Goal: Find specific page/section: Find specific page/section

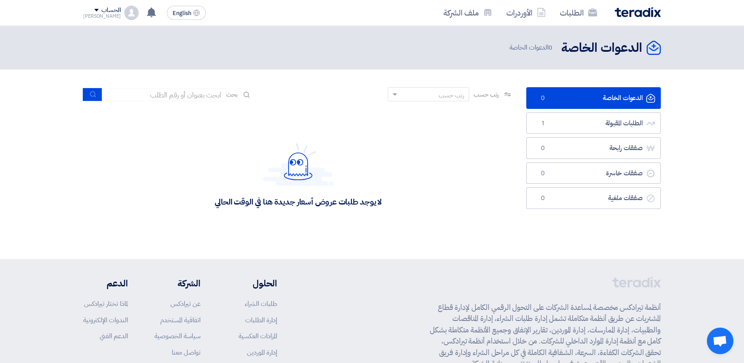
click at [504, 209] on div "لا يوجد طلبات عروض أسعار جديدة هنا في الوقت الحالي" at bounding box center [298, 174] width 430 height 133
click at [458, 236] on div "لا يوجد طلبات عروض أسعار جديدة هنا في الوقت الحالي" at bounding box center [298, 174] width 430 height 133
click at [641, 16] on img at bounding box center [637, 12] width 46 height 10
click at [628, 13] on img at bounding box center [637, 12] width 46 height 10
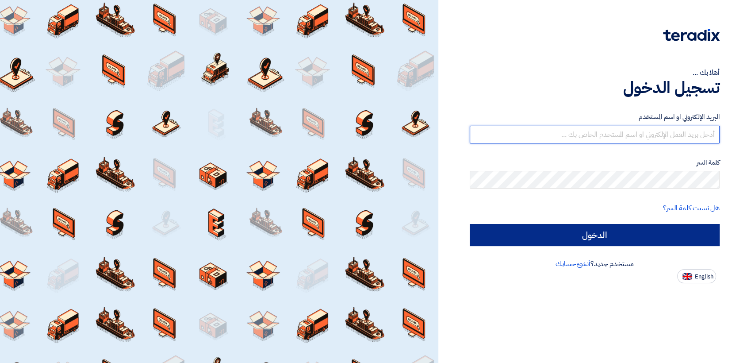
type input "[PERSON_NAME][EMAIL_ADDRESS][DOMAIN_NAME]"
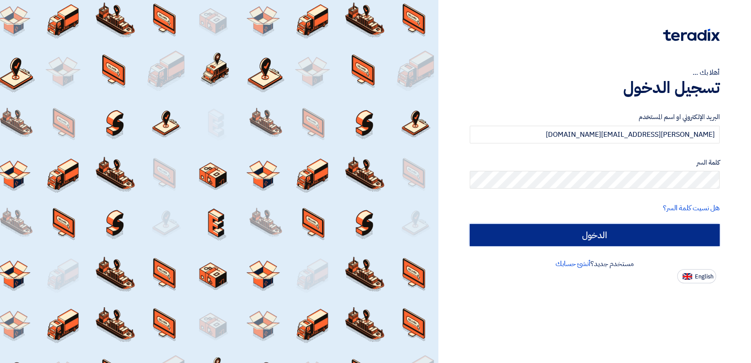
click at [632, 236] on input "الدخول" at bounding box center [595, 235] width 250 height 22
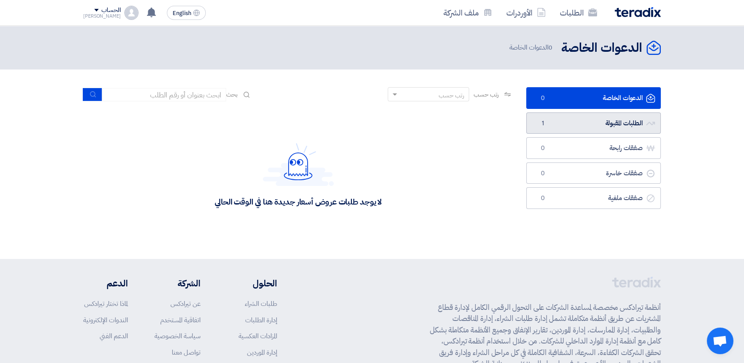
click at [602, 123] on link "الطلبات المقبولة الطلبات المقبولة 1" at bounding box center [593, 123] width 134 height 22
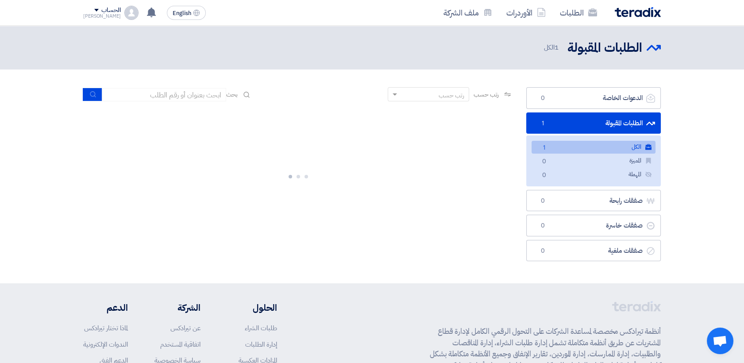
click at [581, 150] on link "الكل الكل 1" at bounding box center [593, 147] width 124 height 13
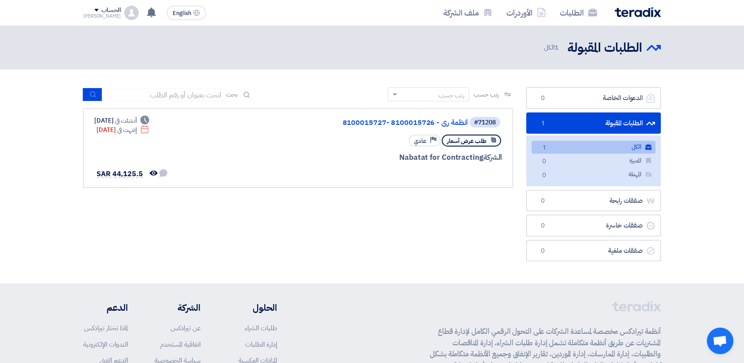
click at [472, 220] on div "رتب حسب رتب حسب بحث مجال الطلب مسؤول المشتريات نوع الطلب" at bounding box center [298, 176] width 443 height 178
click at [583, 12] on link "الطلبات" at bounding box center [578, 12] width 51 height 21
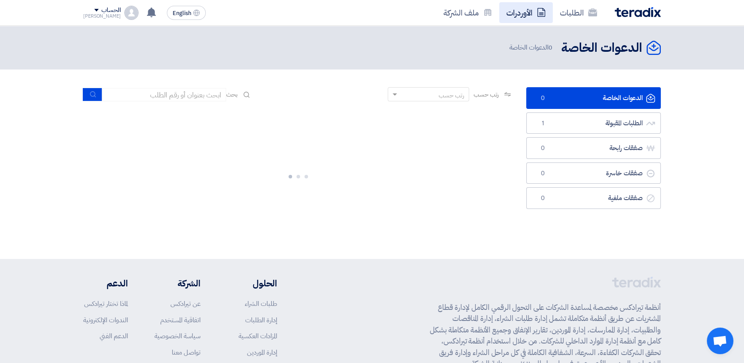
click at [534, 12] on link "الأوردرات" at bounding box center [526, 12] width 54 height 21
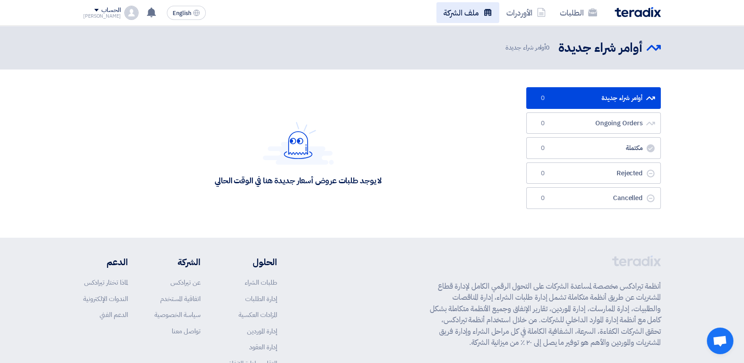
click at [448, 10] on link "ملف الشركة" at bounding box center [467, 12] width 63 height 21
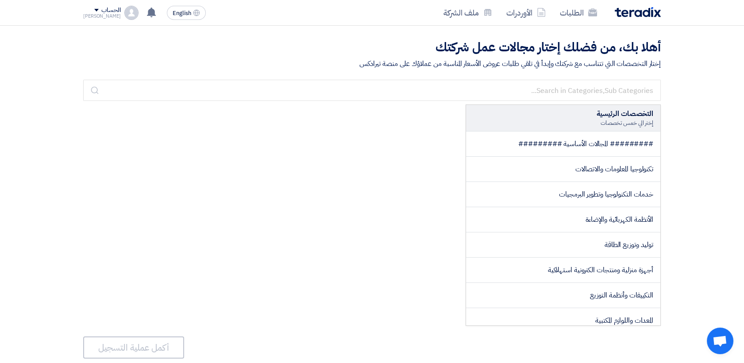
click at [654, 8] on img at bounding box center [637, 12] width 46 height 10
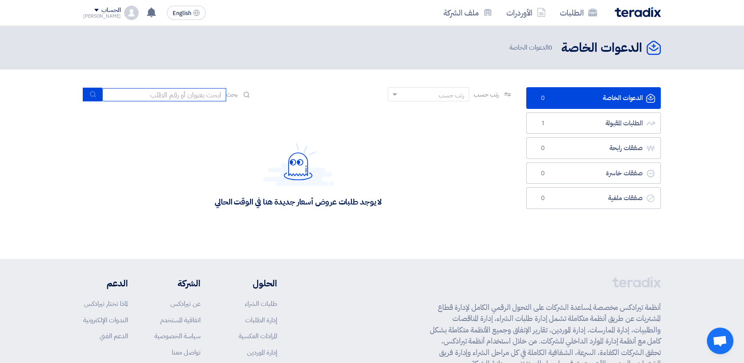
click at [170, 97] on input at bounding box center [164, 94] width 124 height 13
type input "h"
type input "الدمام"
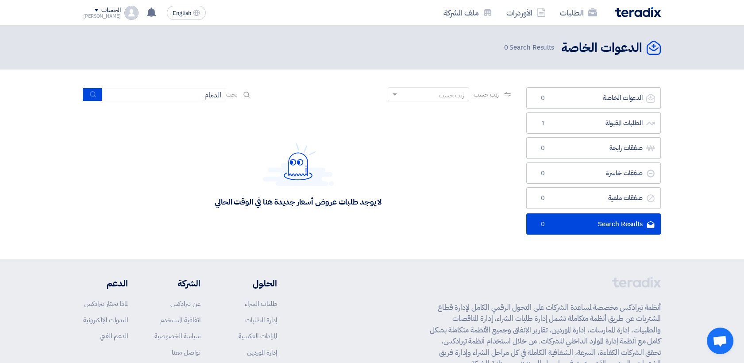
click at [573, 228] on link "Search Results Search Results 0" at bounding box center [593, 224] width 134 height 22
click at [533, 8] on link "الأوردرات" at bounding box center [526, 12] width 54 height 21
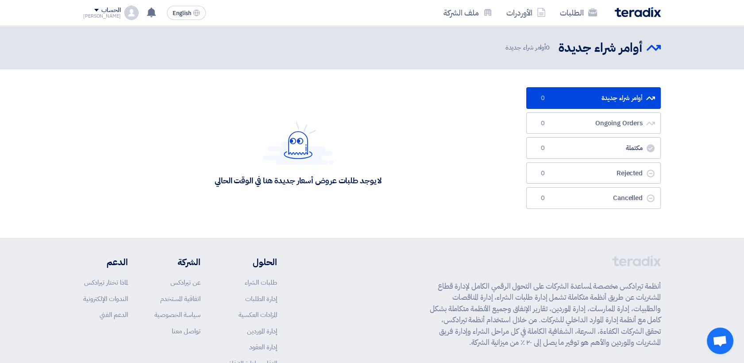
click at [635, 5] on div "الطلبات الأوردرات ملف الشركة" at bounding box center [487, 12] width 346 height 21
click at [635, 9] on img at bounding box center [637, 12] width 46 height 10
